Goal: Task Accomplishment & Management: Use online tool/utility

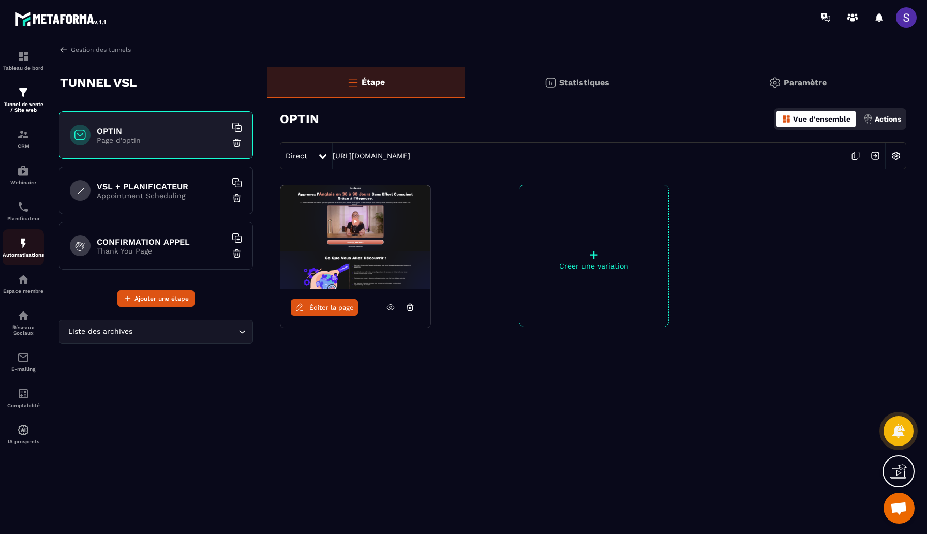
click at [25, 249] on img at bounding box center [23, 243] width 12 height 12
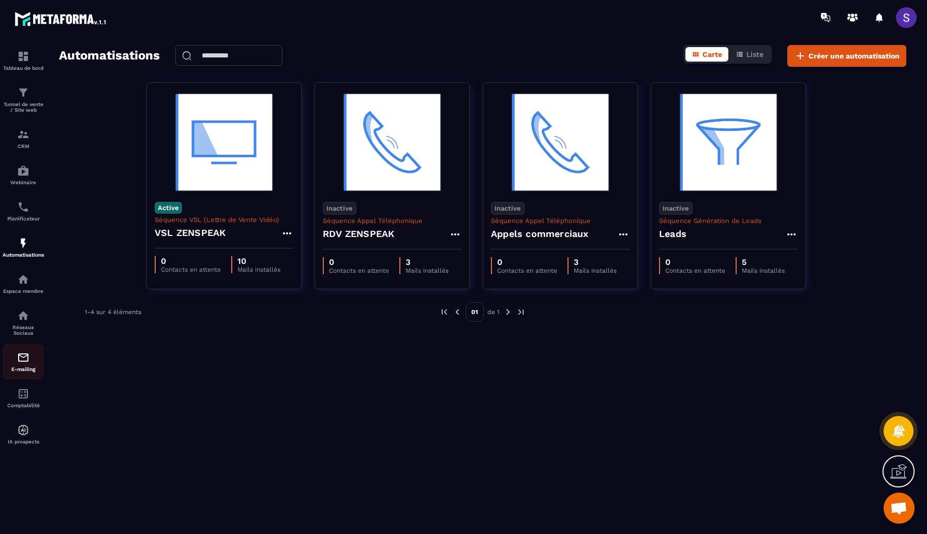
click at [35, 372] on p "E-mailing" at bounding box center [23, 369] width 41 height 6
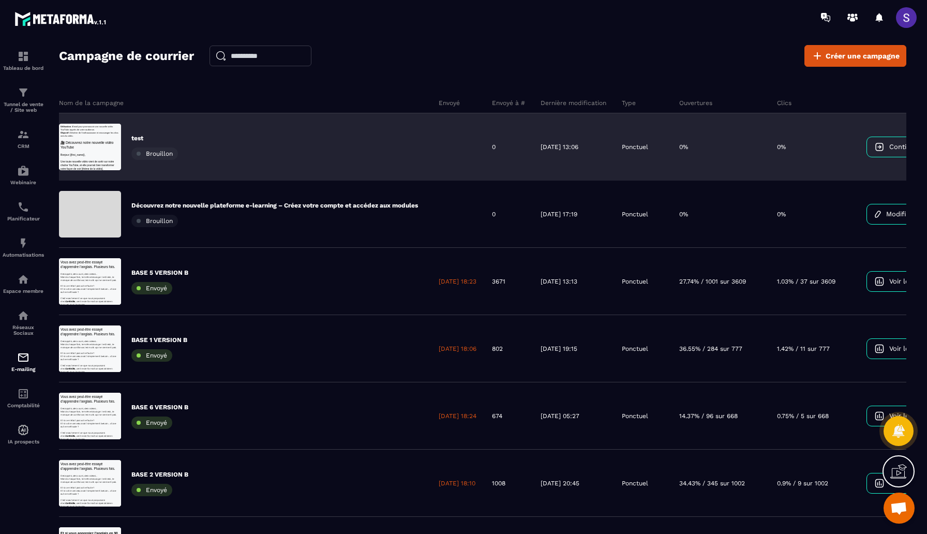
click at [389, 171] on div "test Brouillon" at bounding box center [245, 146] width 372 height 67
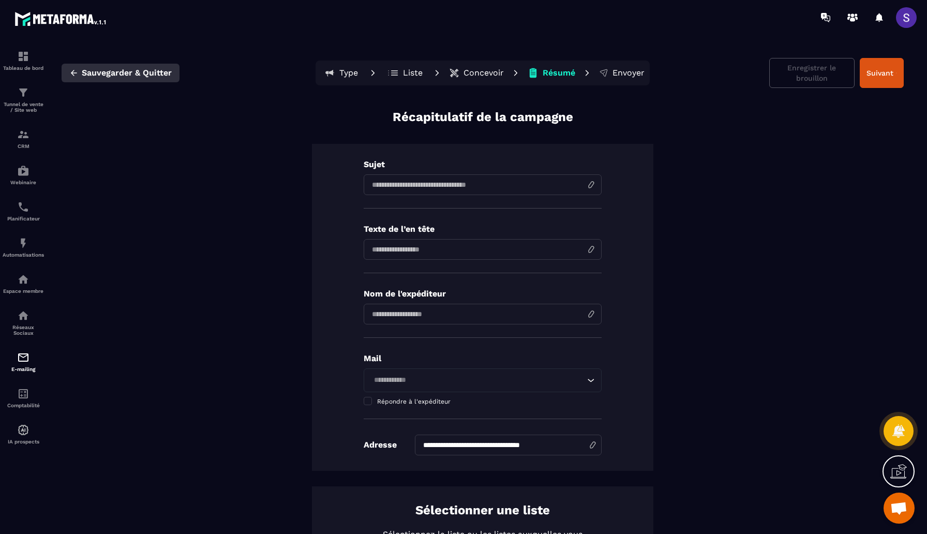
click at [103, 76] on span "Sauvegarder & Quitter" at bounding box center [127, 73] width 90 height 10
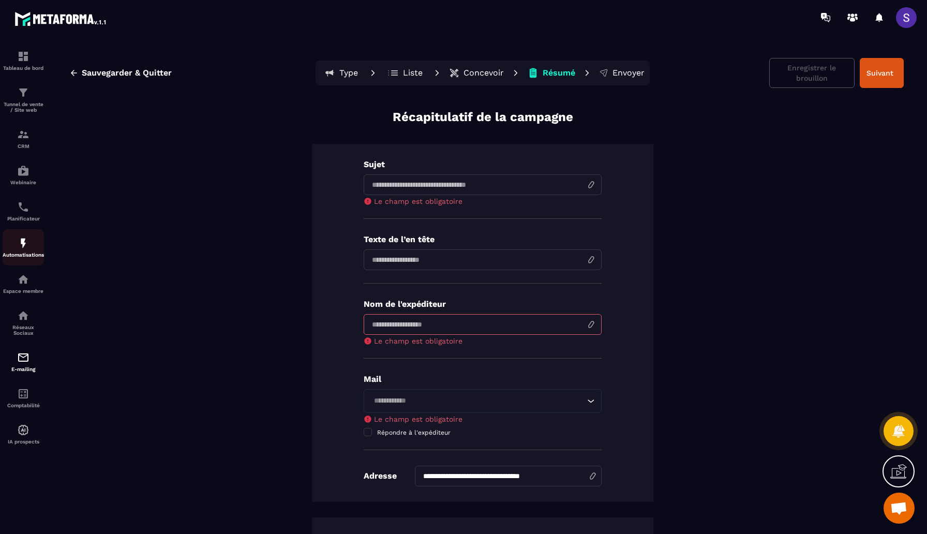
click at [26, 253] on div "Automatisations" at bounding box center [23, 247] width 41 height 21
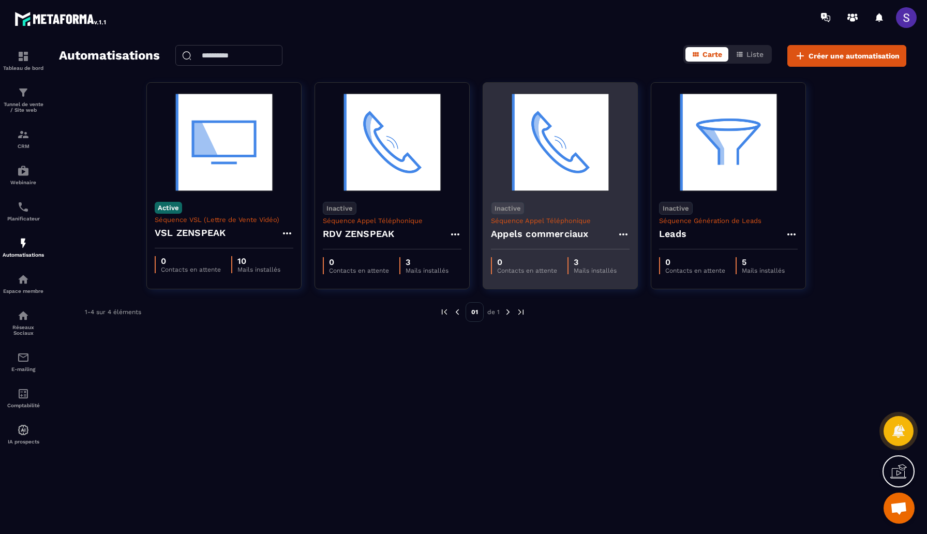
click at [568, 229] on h4 "Appels commerciaux" at bounding box center [540, 234] width 98 height 14
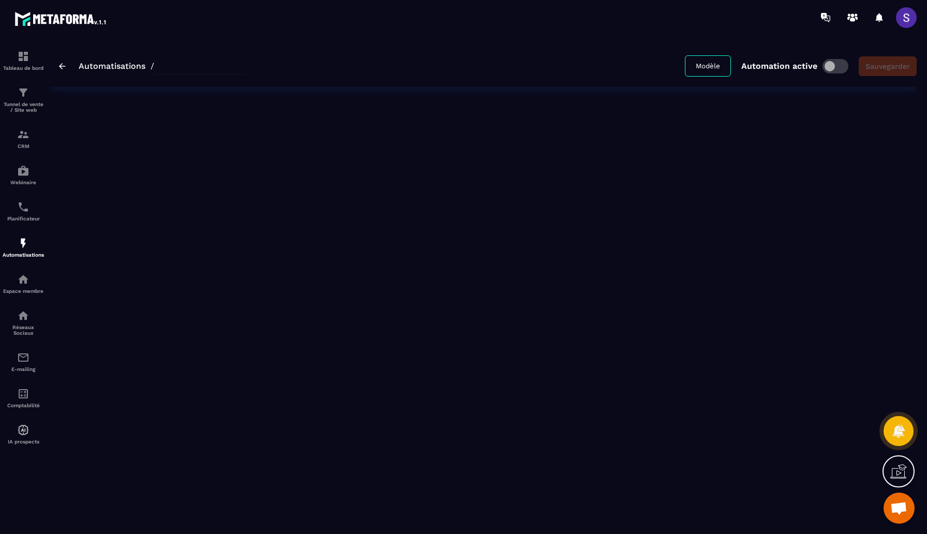
type input "**********"
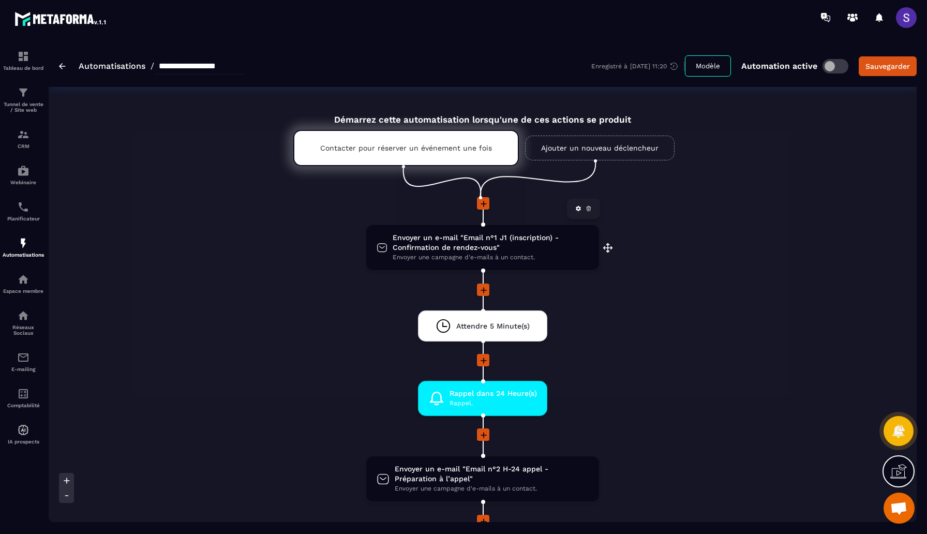
click at [488, 255] on span "Envoyer une campagne d'e-mails à un contact." at bounding box center [491, 258] width 196 height 10
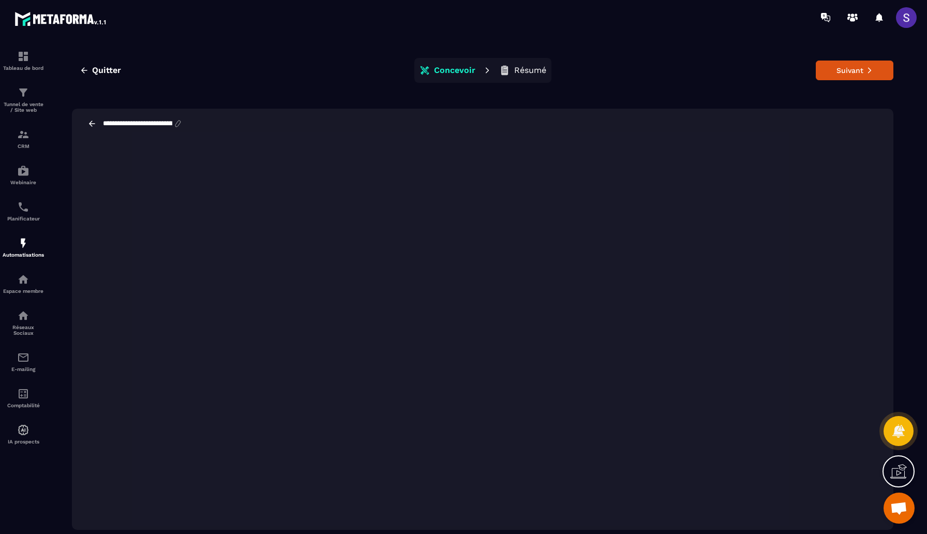
click at [723, 124] on div "**********" at bounding box center [483, 124] width 822 height 30
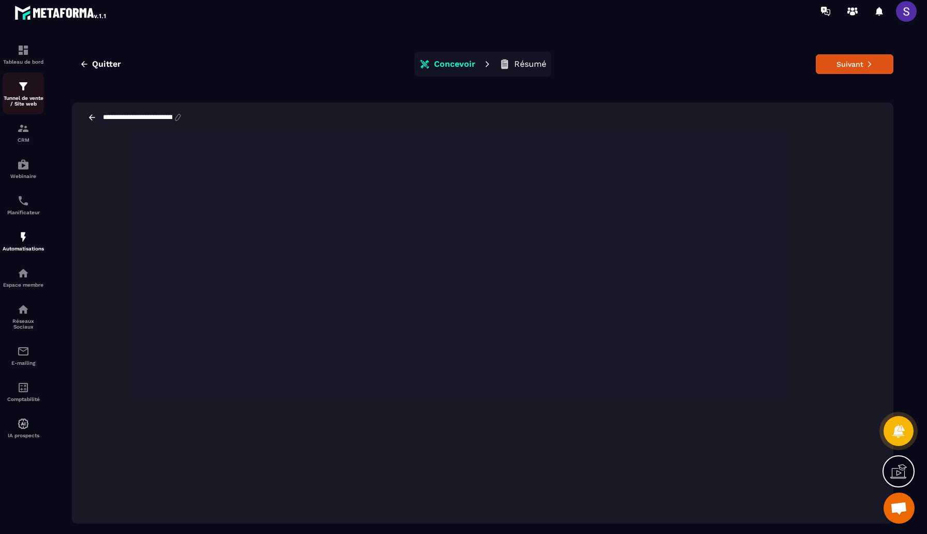
click at [27, 83] on img at bounding box center [23, 86] width 12 height 12
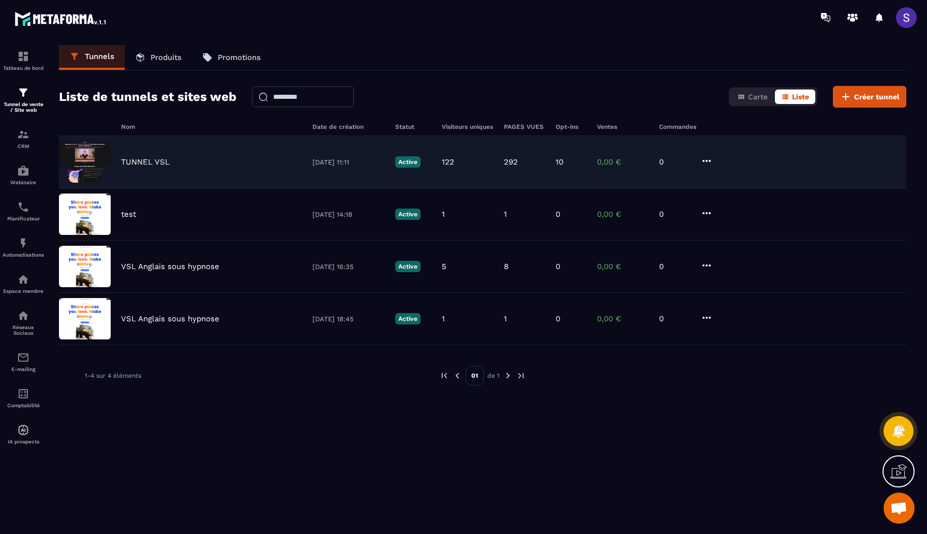
click at [194, 188] on div "TUNNEL VSL [DATE] 11:11 Active 122 292 10 0,00 € 0" at bounding box center [483, 214] width 848 height 52
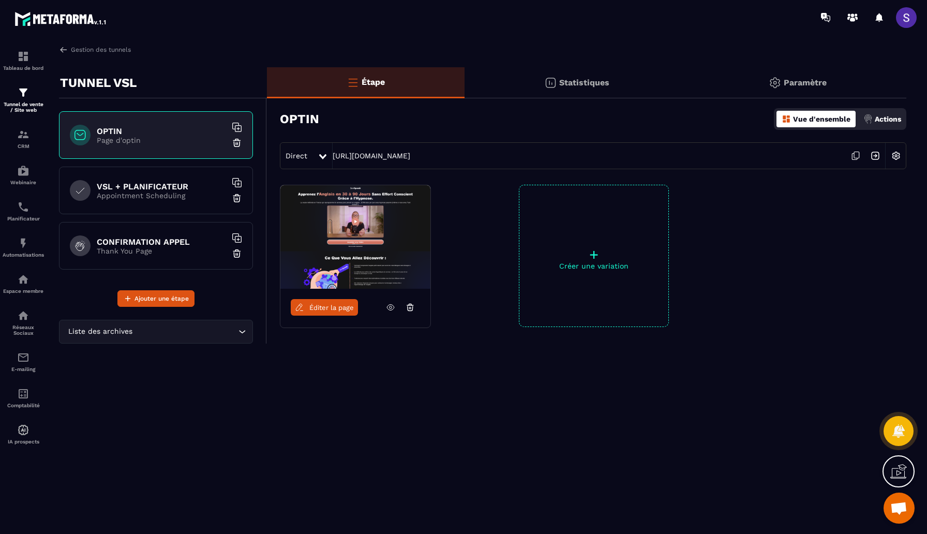
click at [322, 310] on span "Éditer la page" at bounding box center [331, 308] width 45 height 8
